Goal: Check status: Check status

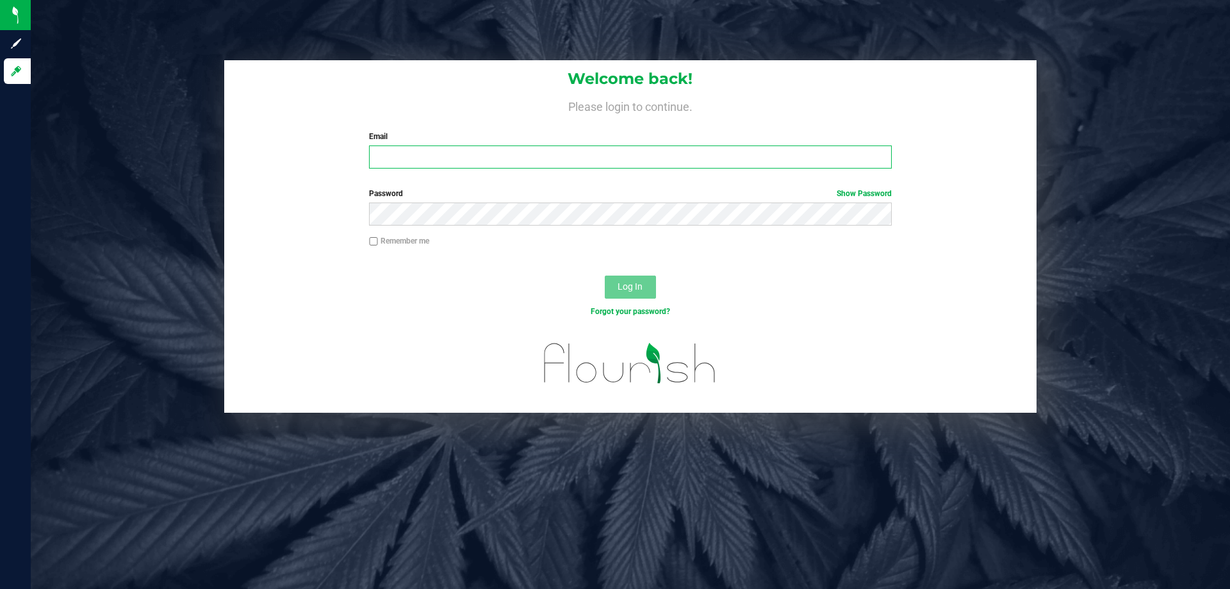
click at [407, 155] on input "Email" at bounding box center [630, 156] width 522 height 23
type input "[EMAIL_ADDRESS][DOMAIN_NAME]"
click at [605, 275] on button "Log In" at bounding box center [630, 286] width 51 height 23
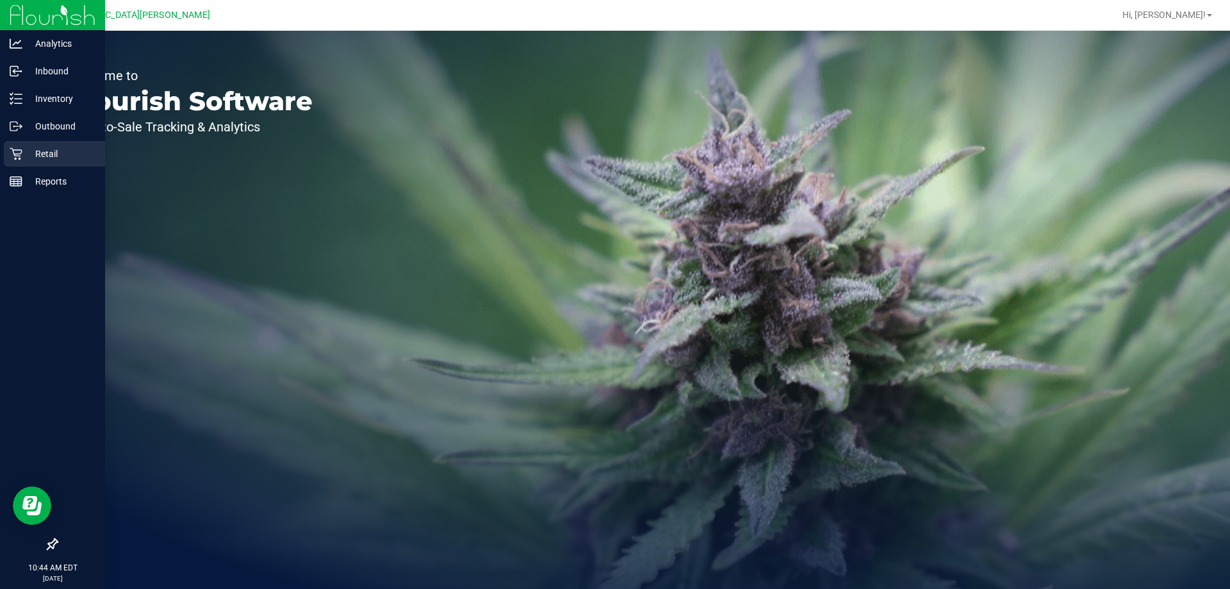
click at [20, 145] on div "Retail" at bounding box center [54, 154] width 101 height 26
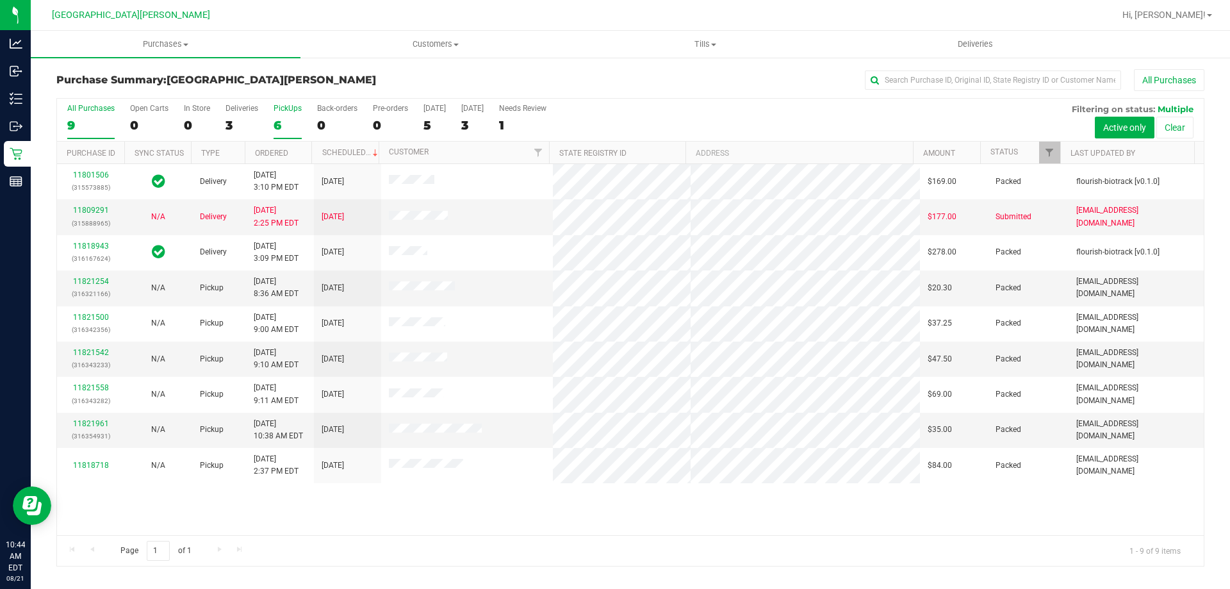
click at [278, 117] on label "PickUps 6" at bounding box center [287, 121] width 28 height 35
click at [0, 0] on input "PickUps 6" at bounding box center [0, 0] width 0 height 0
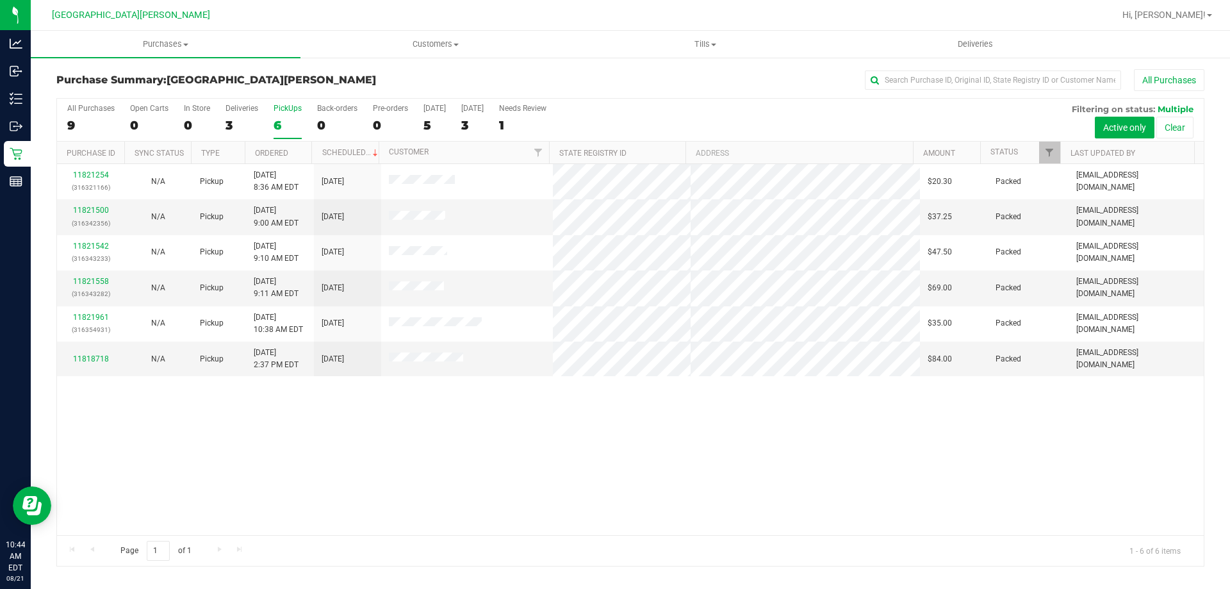
click at [284, 111] on div "PickUps" at bounding box center [287, 108] width 28 height 9
click at [0, 0] on input "PickUps 6" at bounding box center [0, 0] width 0 height 0
click at [276, 119] on div "6" at bounding box center [287, 125] width 28 height 15
click at [0, 0] on input "PickUps 6" at bounding box center [0, 0] width 0 height 0
click at [285, 130] on div "6" at bounding box center [287, 125] width 28 height 15
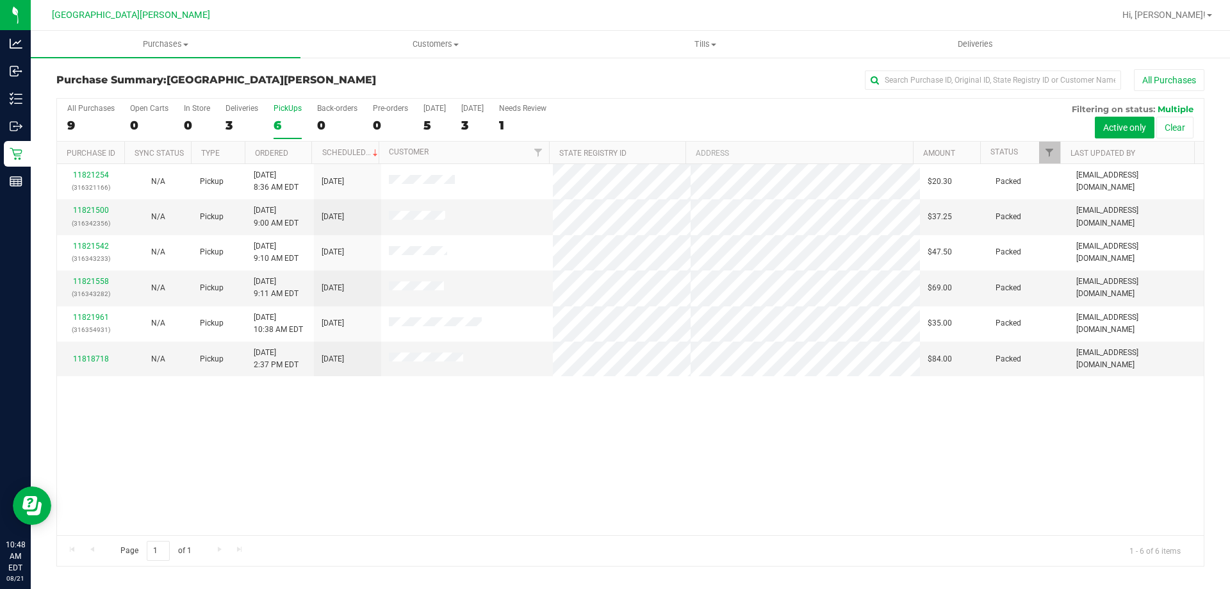
click at [0, 0] on input "PickUps 6" at bounding box center [0, 0] width 0 height 0
click at [281, 118] on div "6" at bounding box center [287, 125] width 28 height 15
click at [0, 0] on input "PickUps 6" at bounding box center [0, 0] width 0 height 0
click at [275, 122] on div "6" at bounding box center [287, 125] width 28 height 15
click at [0, 0] on input "PickUps 6" at bounding box center [0, 0] width 0 height 0
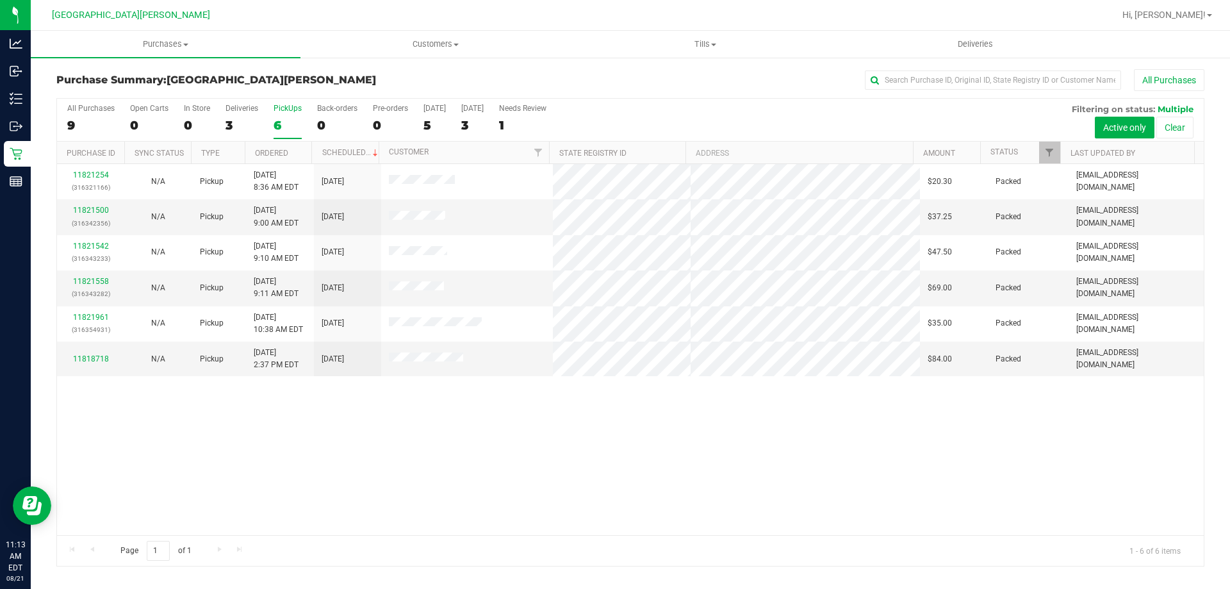
click at [275, 122] on div "6" at bounding box center [287, 125] width 28 height 15
click at [0, 0] on input "PickUps 6" at bounding box center [0, 0] width 0 height 0
click at [282, 112] on div "PickUps" at bounding box center [287, 108] width 28 height 9
click at [0, 0] on input "PickUps 6" at bounding box center [0, 0] width 0 height 0
click at [290, 127] on div "6" at bounding box center [287, 125] width 28 height 15
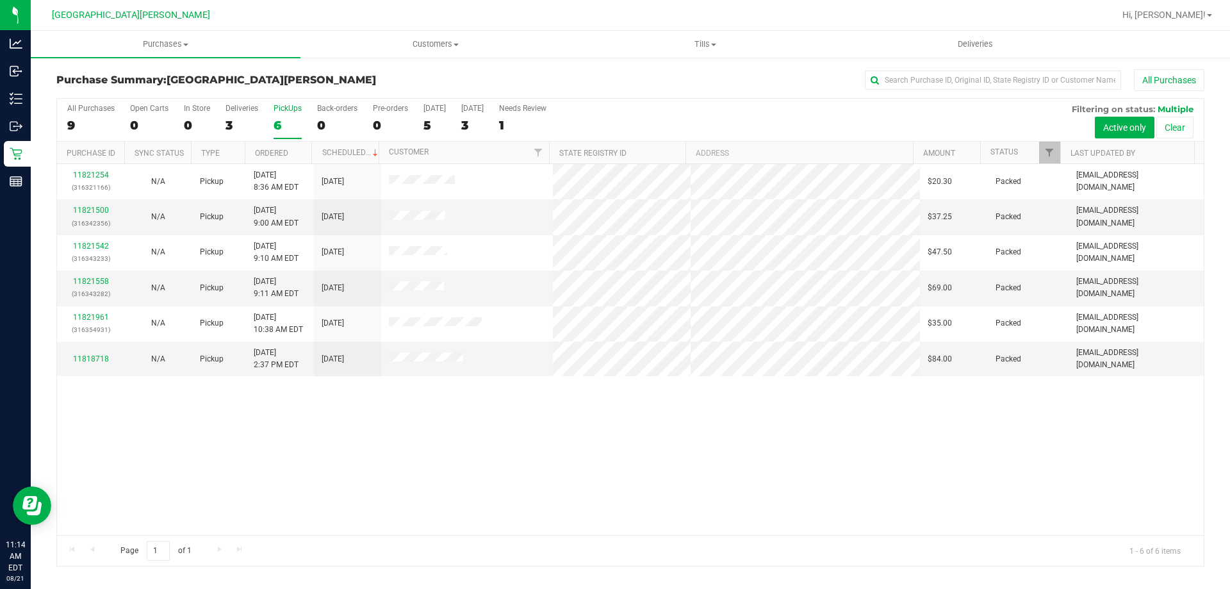
click at [0, 0] on input "PickUps 6" at bounding box center [0, 0] width 0 height 0
click at [290, 118] on div "6" at bounding box center [287, 125] width 28 height 15
click at [0, 0] on input "PickUps 6" at bounding box center [0, 0] width 0 height 0
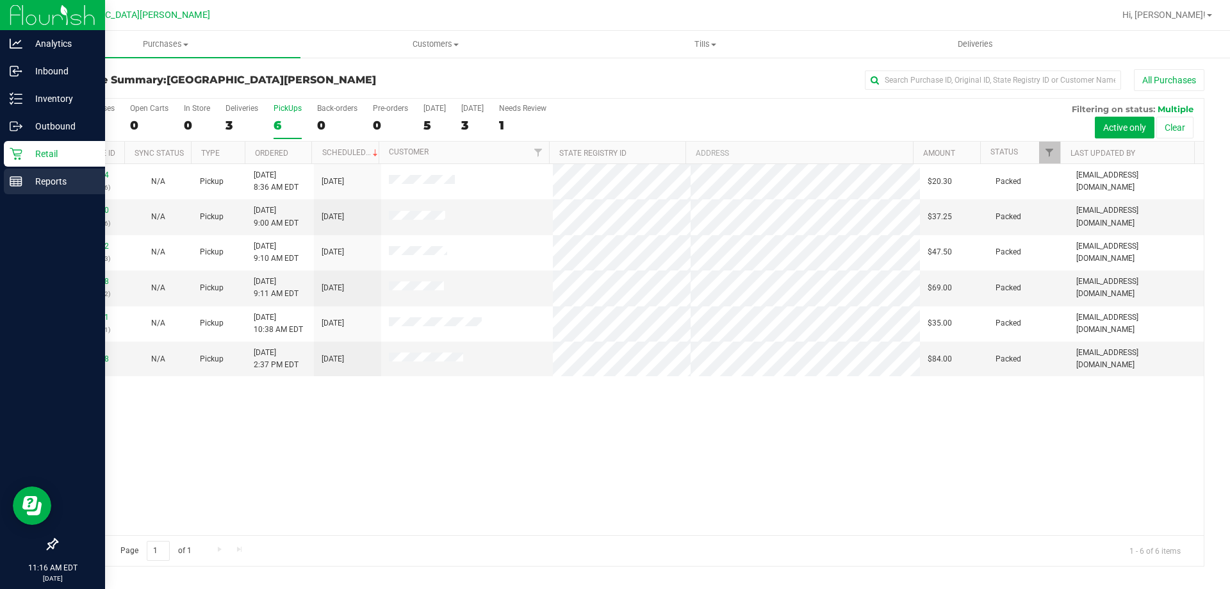
click at [18, 175] on icon at bounding box center [16, 181] width 13 height 13
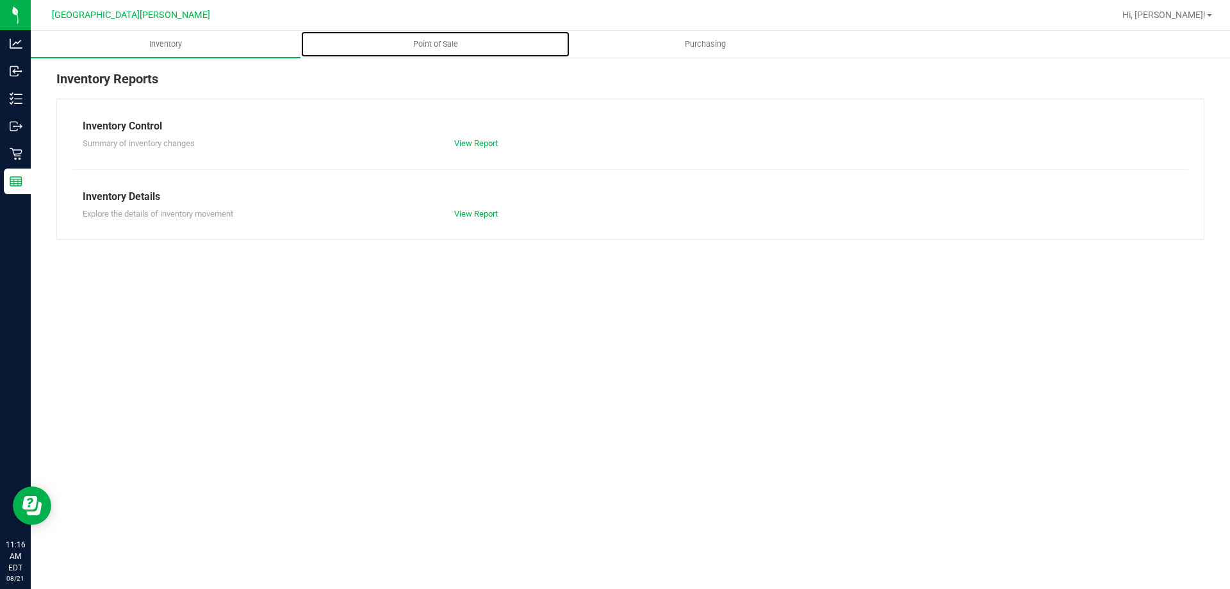
click at [435, 41] on span "Point of Sale" at bounding box center [435, 44] width 79 height 12
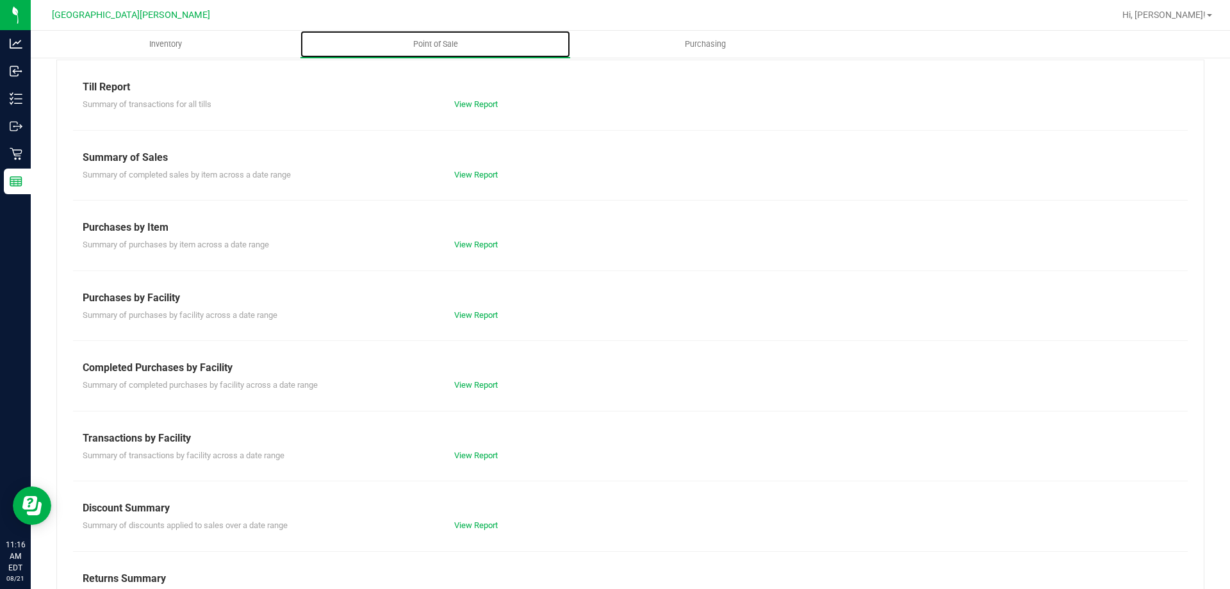
scroll to position [85, 0]
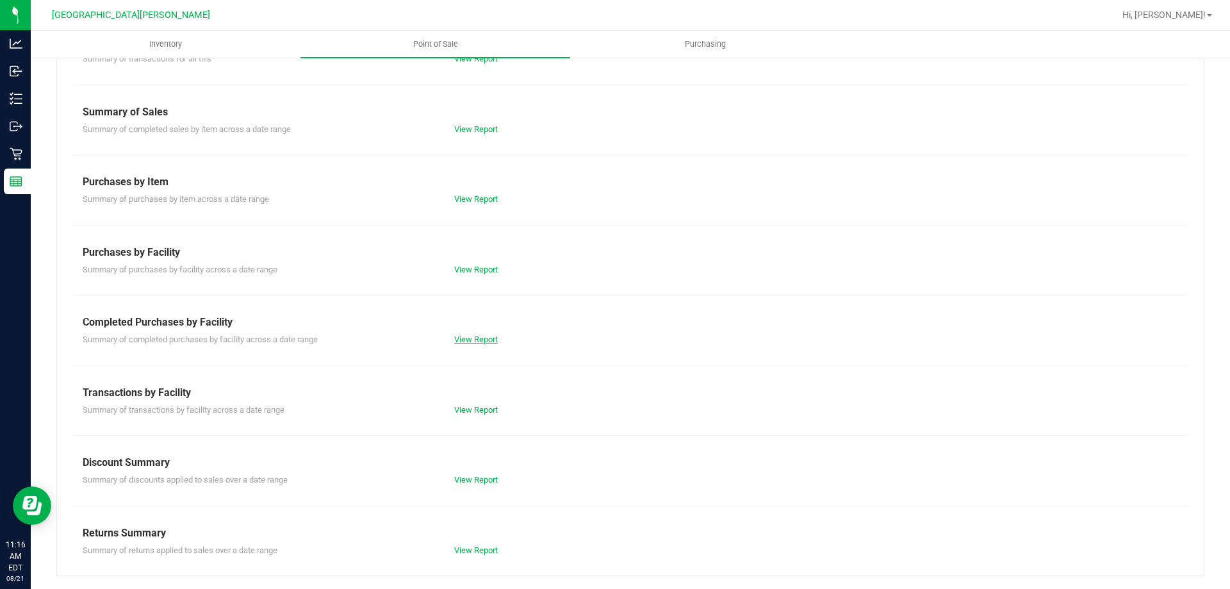
click at [469, 341] on link "View Report" at bounding box center [476, 339] width 44 height 10
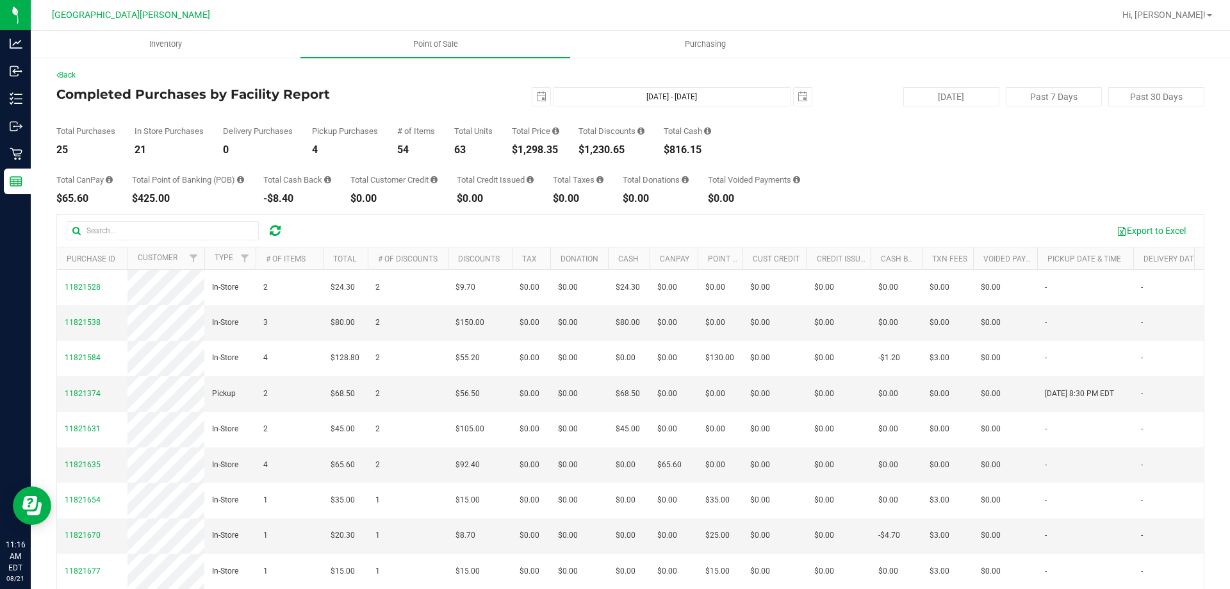
click at [549, 149] on div "$1,298.35" at bounding box center [535, 150] width 47 height 10
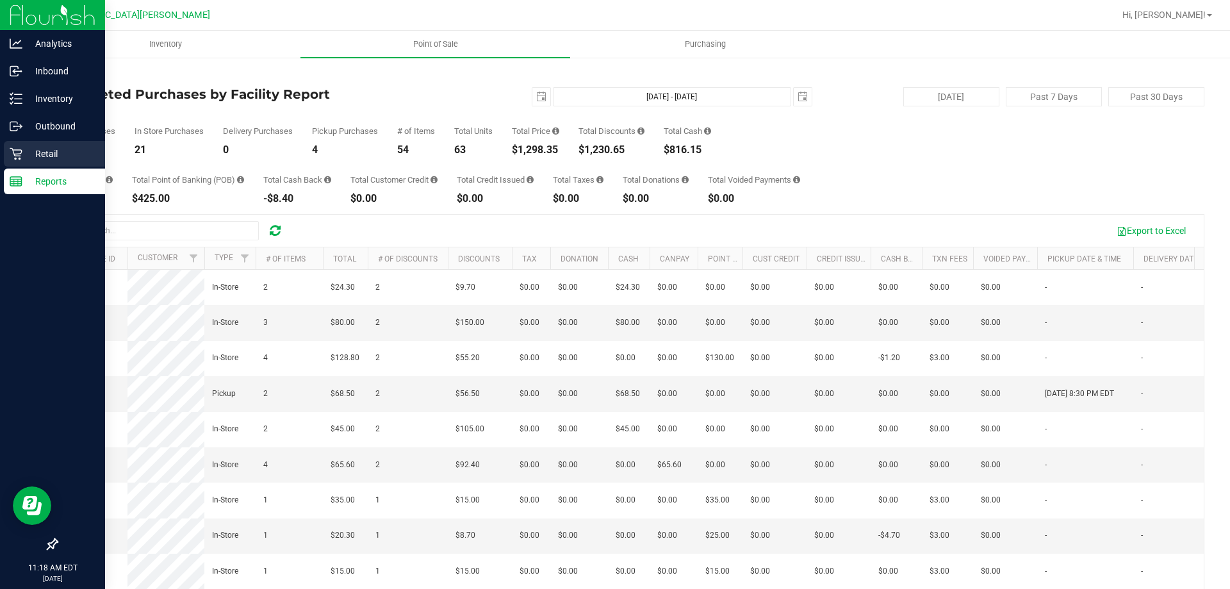
click at [24, 159] on p "Retail" at bounding box center [60, 153] width 77 height 15
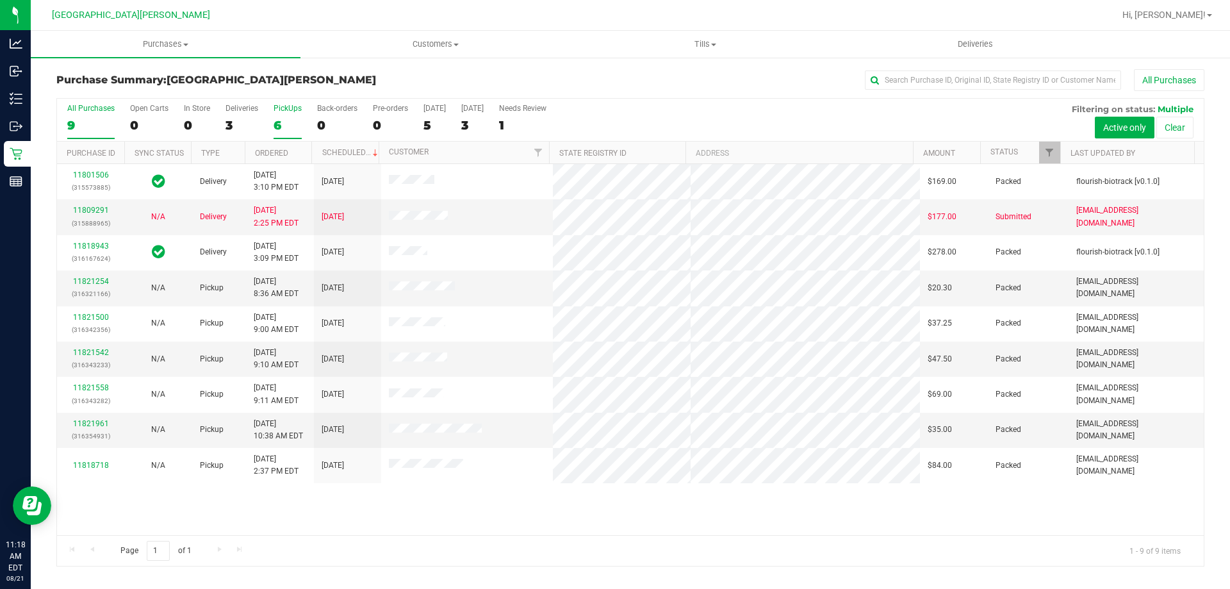
click at [294, 121] on div "6" at bounding box center [287, 125] width 28 height 15
click at [0, 0] on input "PickUps 6" at bounding box center [0, 0] width 0 height 0
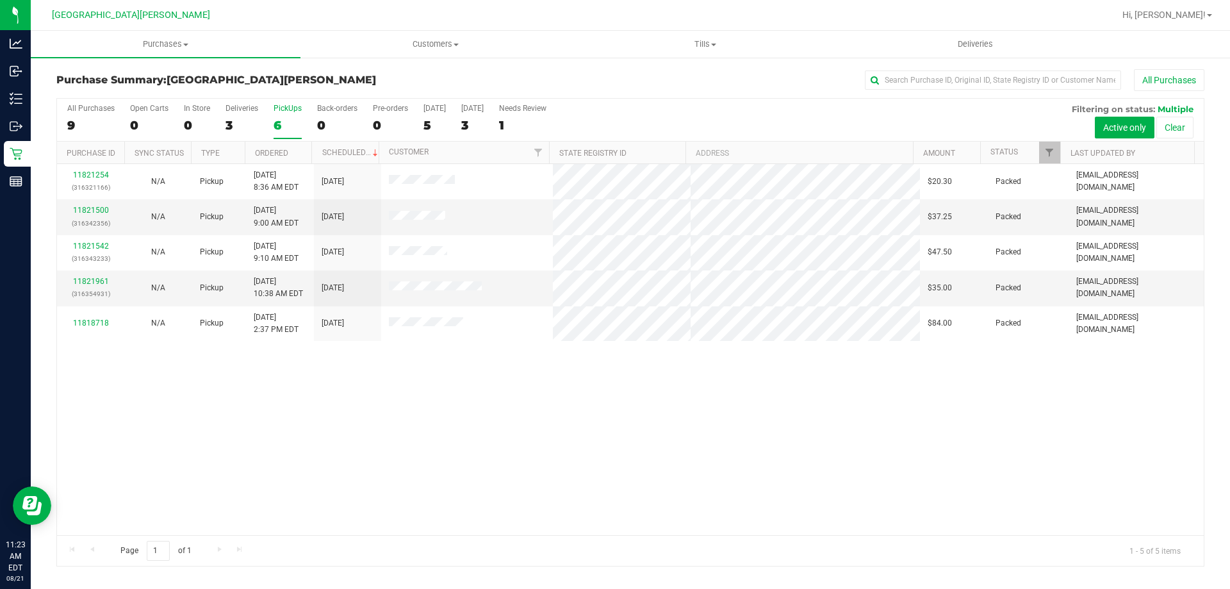
click at [279, 108] on div "PickUps" at bounding box center [287, 108] width 28 height 9
click at [0, 0] on input "PickUps 6" at bounding box center [0, 0] width 0 height 0
